Goal: Task Accomplishment & Management: Complete application form

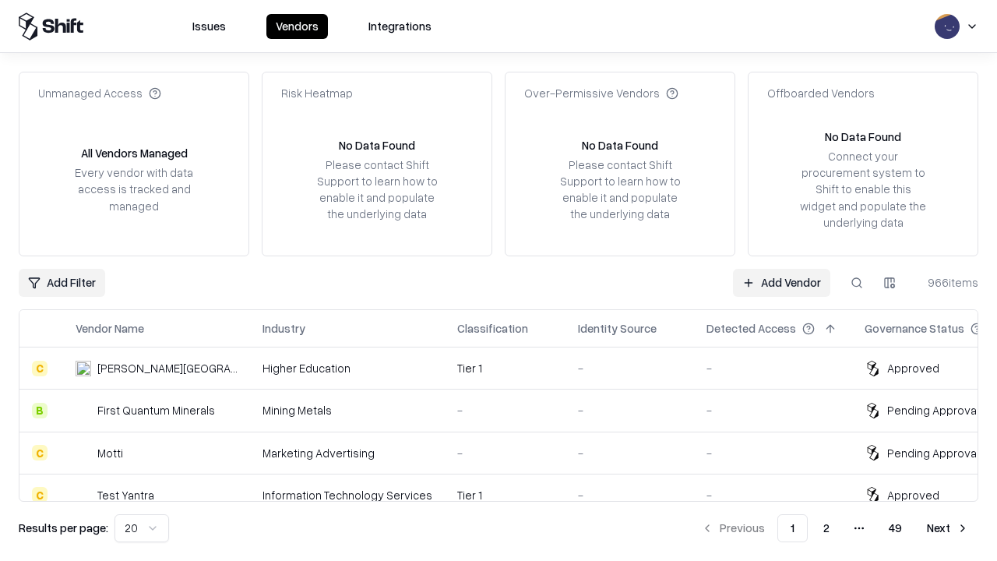
click at [782, 282] on link "Add Vendor" at bounding box center [781, 283] width 97 height 28
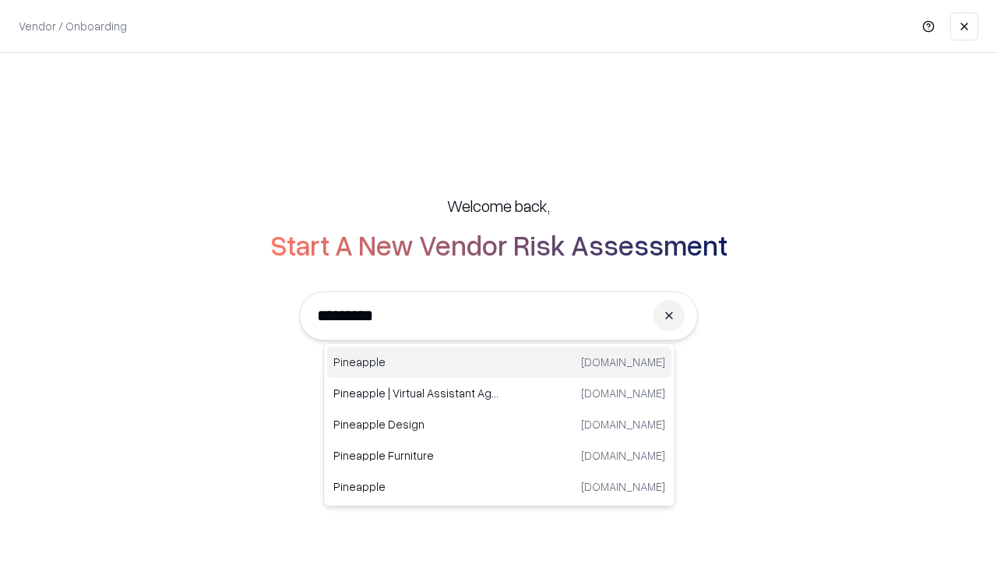
click at [499, 362] on div "Pineapple [DOMAIN_NAME]" at bounding box center [499, 362] width 344 height 31
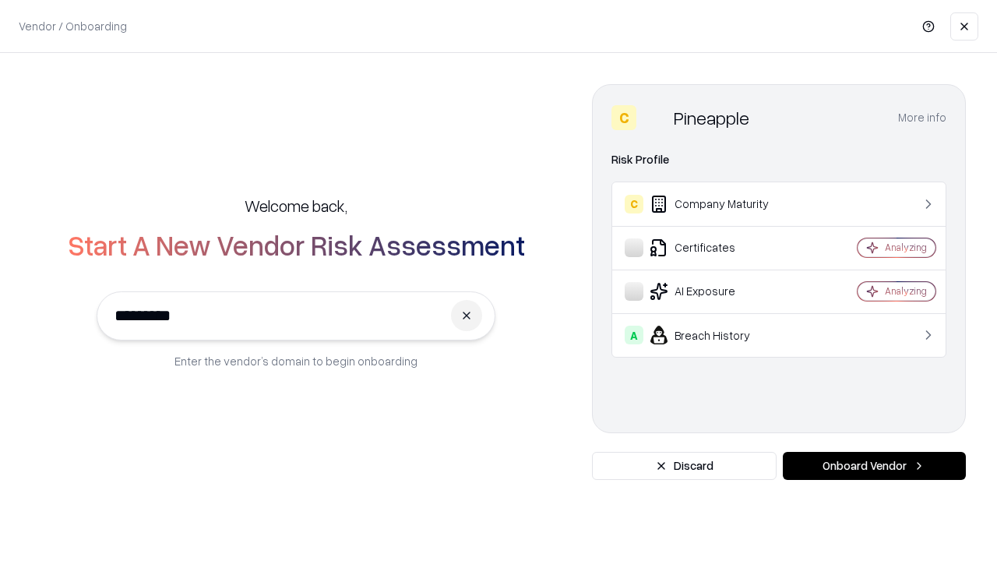
type input "*********"
click at [874, 466] on button "Onboard Vendor" at bounding box center [874, 466] width 183 height 28
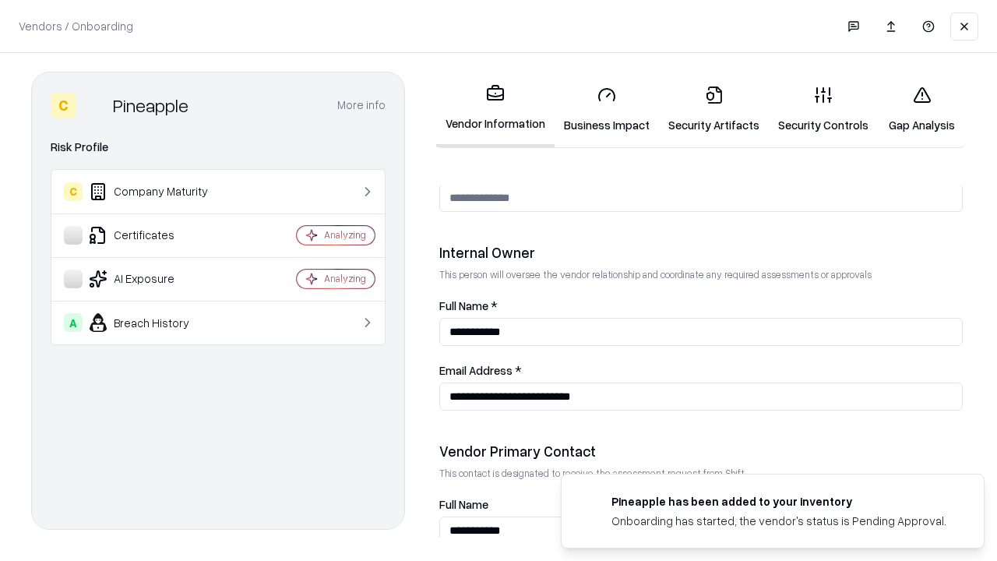
scroll to position [807, 0]
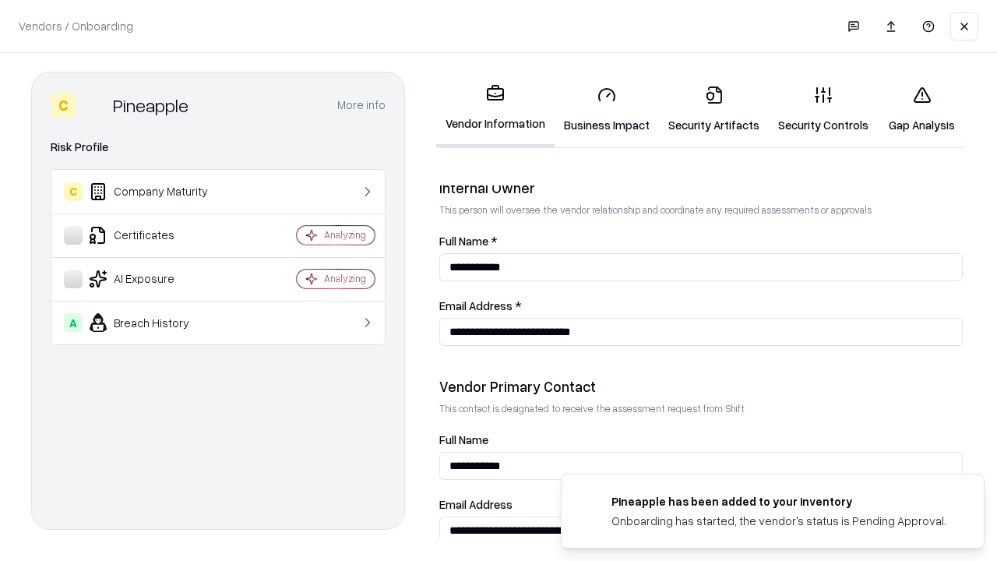
click at [607, 109] on link "Business Impact" at bounding box center [607, 109] width 104 height 72
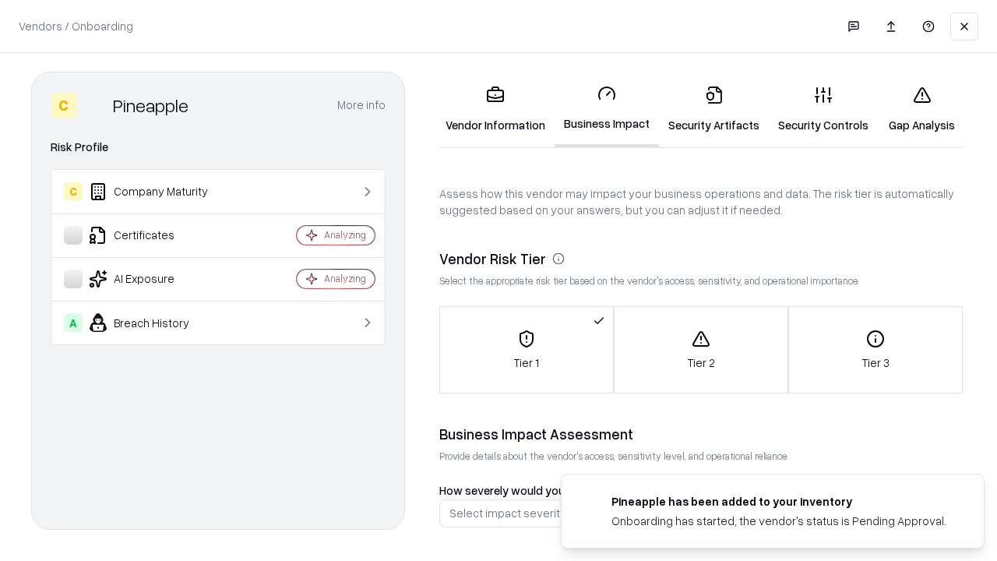
click at [714, 109] on link "Security Artifacts" at bounding box center [714, 109] width 110 height 72
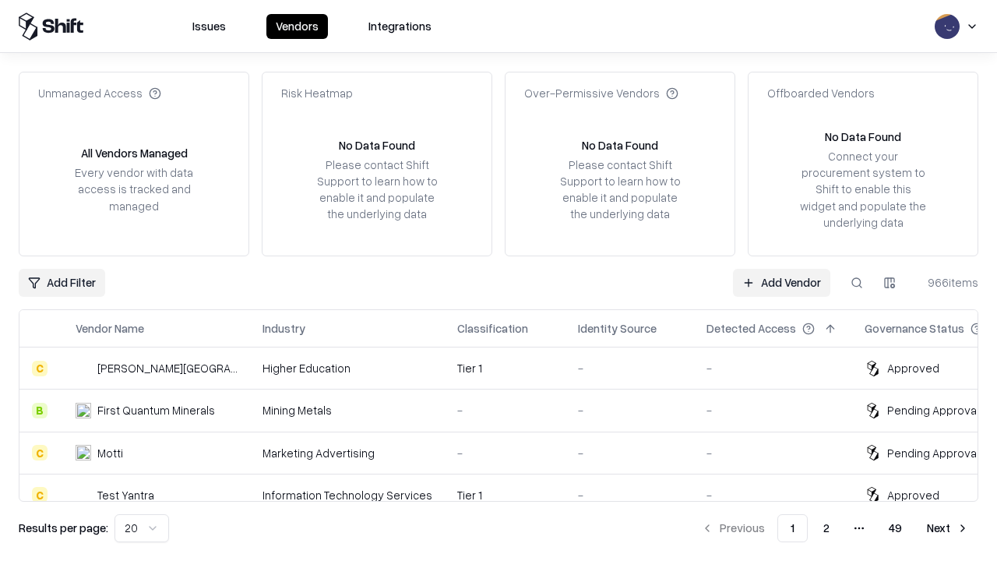
click at [782, 282] on link "Add Vendor" at bounding box center [781, 283] width 97 height 28
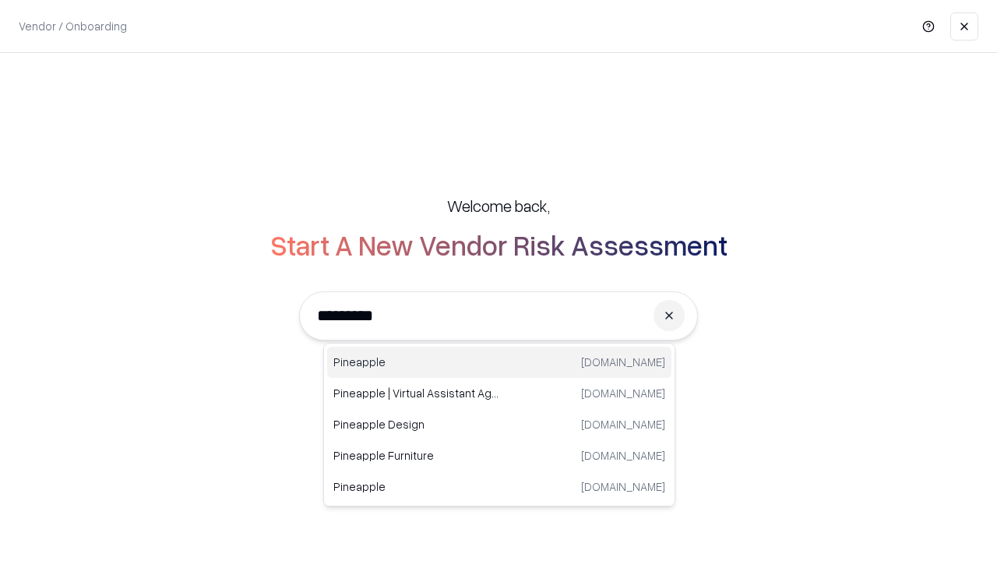
click at [499, 362] on div "Pineapple [DOMAIN_NAME]" at bounding box center [499, 362] width 344 height 31
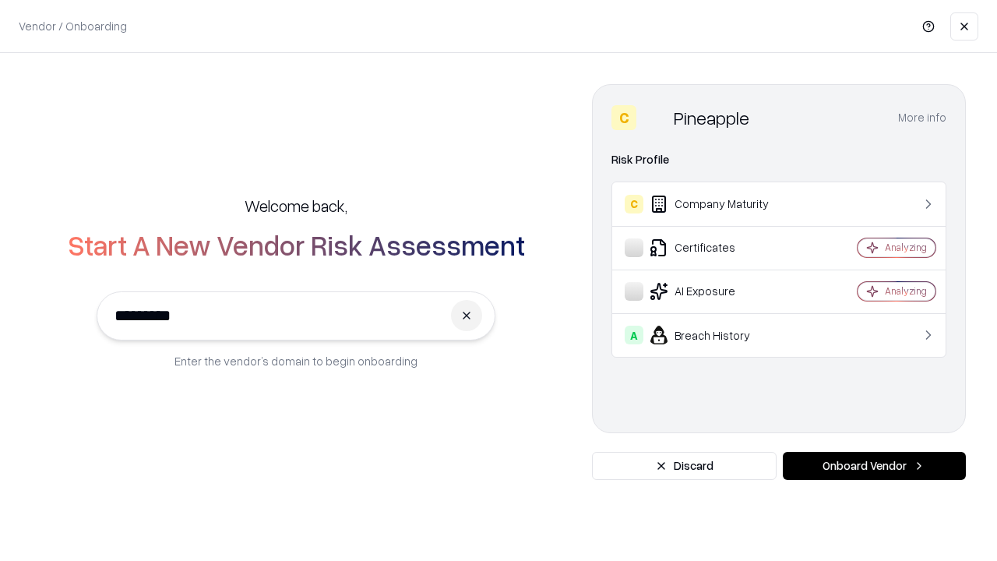
type input "*********"
click at [874, 466] on button "Onboard Vendor" at bounding box center [874, 466] width 183 height 28
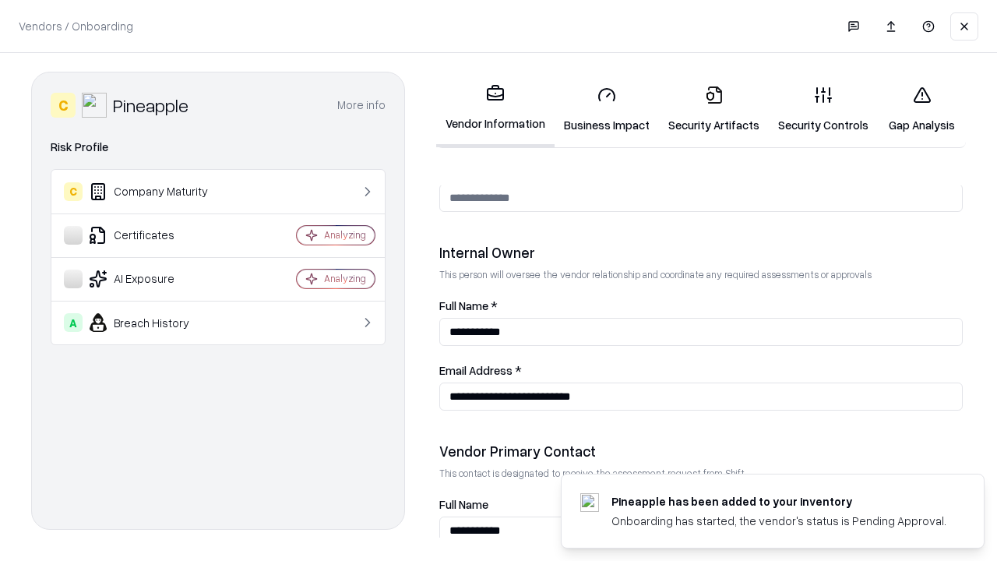
scroll to position [807, 0]
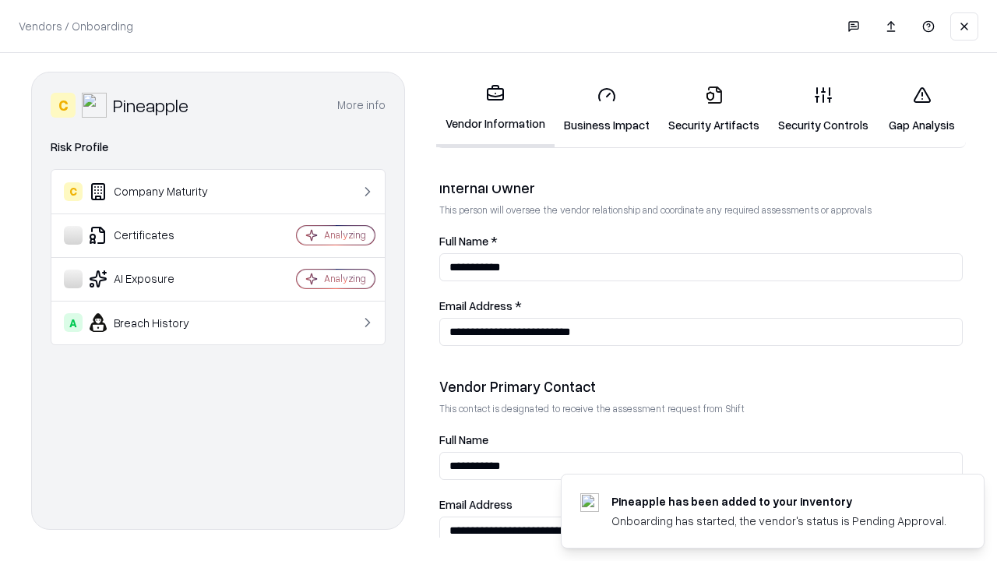
click at [922, 109] on link "Gap Analysis" at bounding box center [922, 109] width 88 height 72
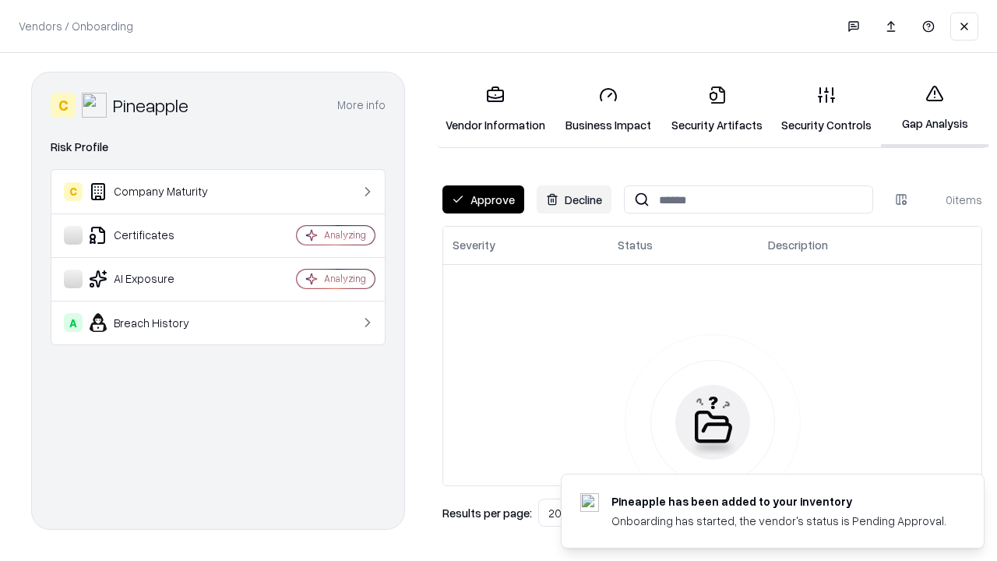
click at [483, 199] on button "Approve" at bounding box center [484, 199] width 82 height 28
